Goal: Entertainment & Leisure: Browse casually

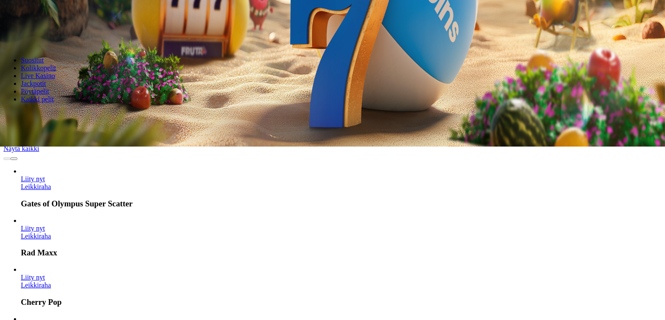
scroll to position [130, 0]
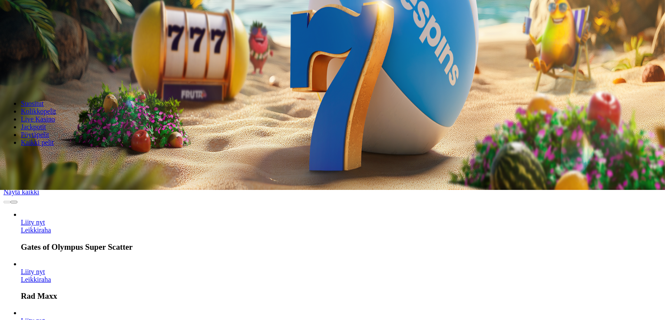
click at [65, 154] on input "Search" at bounding box center [34, 158] width 62 height 9
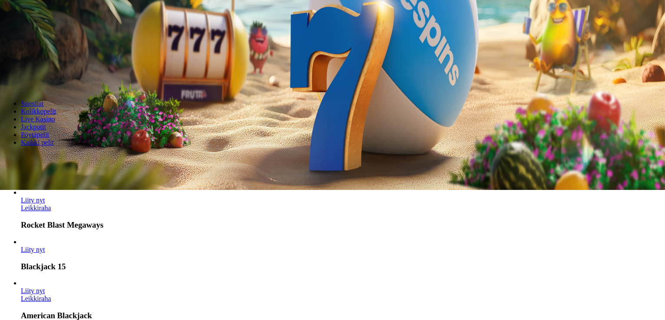
scroll to position [1308, 0]
type input "***"
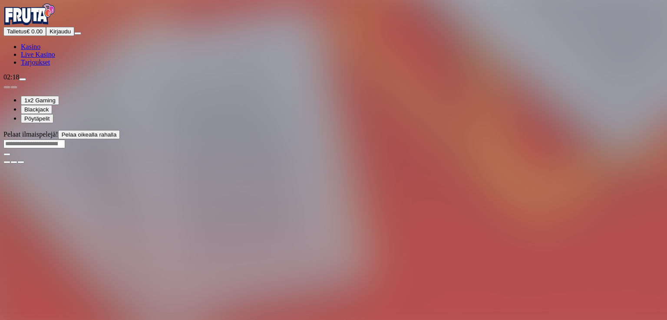
click at [40, 50] on span "Kasino" at bounding box center [31, 46] width 20 height 7
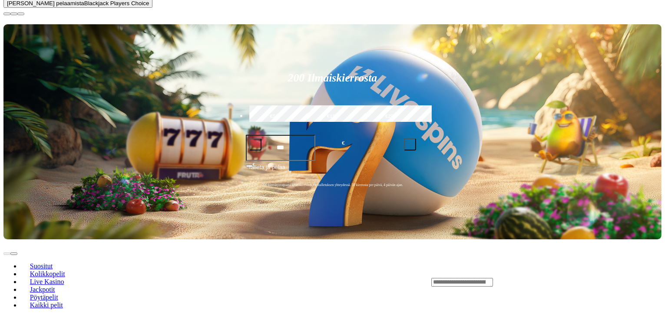
scroll to position [174, 0]
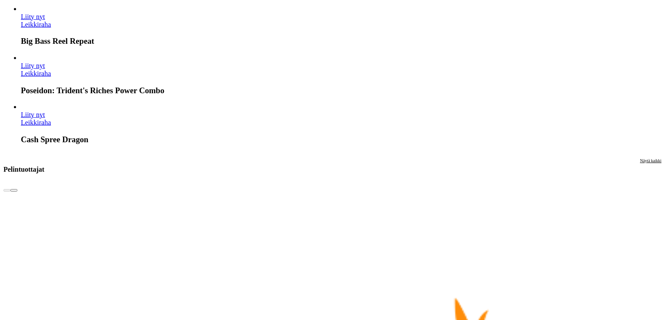
scroll to position [1389, 0]
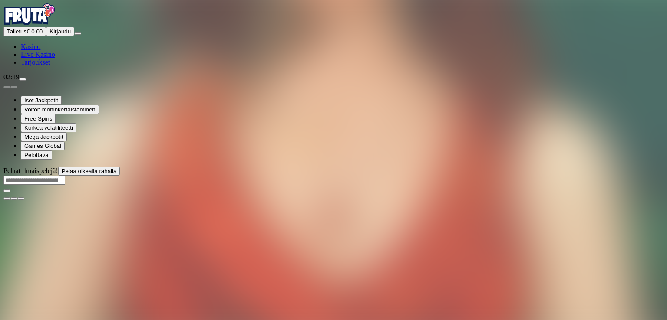
click at [133, 167] on div "Pelaat ilmaispelejä! Pelaa oikealla rahalla" at bounding box center [333, 184] width 660 height 34
click at [96, 167] on main "Pelaat ilmaispelejä! Pelaa oikealla rahalla" at bounding box center [333, 184] width 660 height 34
click at [56, 25] on img "Primary" at bounding box center [29, 14] width 52 height 22
